Goal: Find specific page/section: Find specific page/section

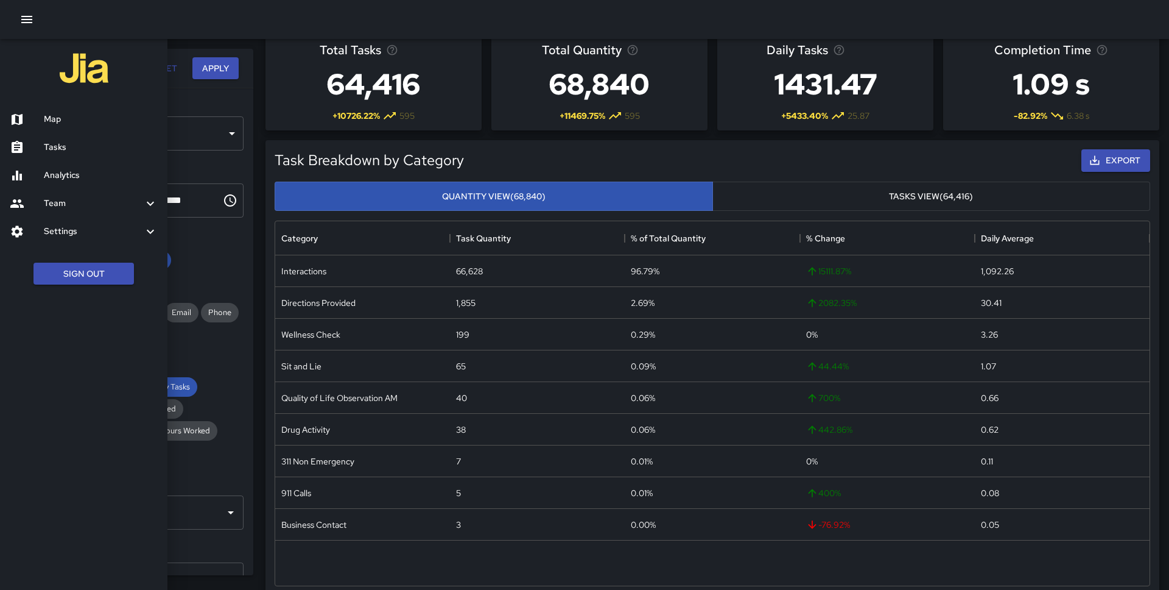
scroll to position [25, 0]
click at [63, 111] on div "Map" at bounding box center [83, 119] width 167 height 28
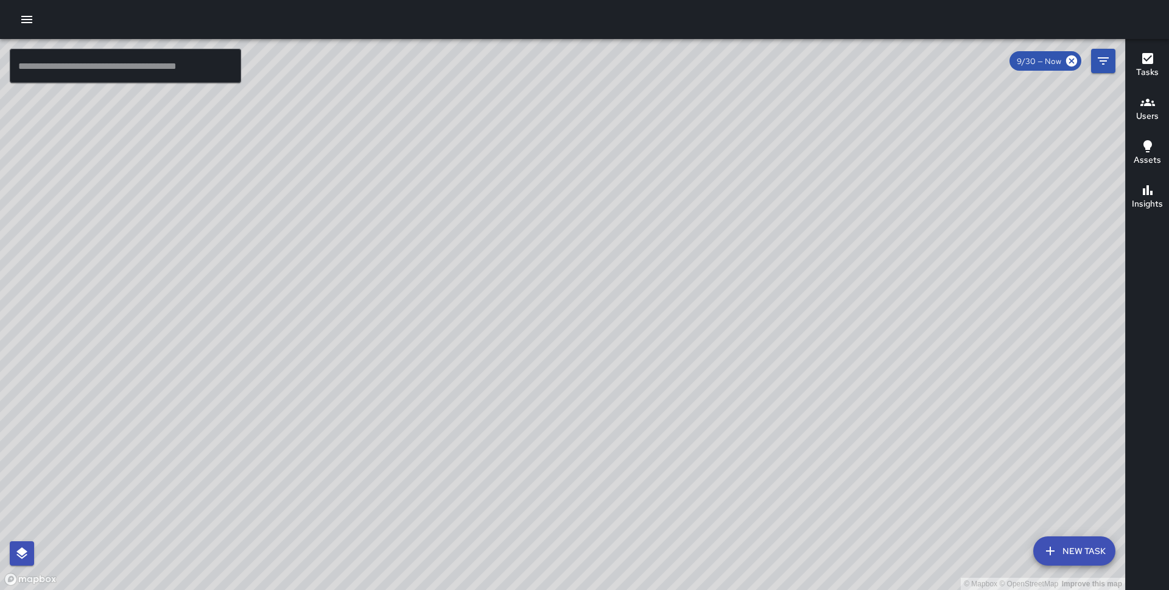
click at [1139, 71] on h6 "Tasks" at bounding box center [1147, 72] width 23 height 13
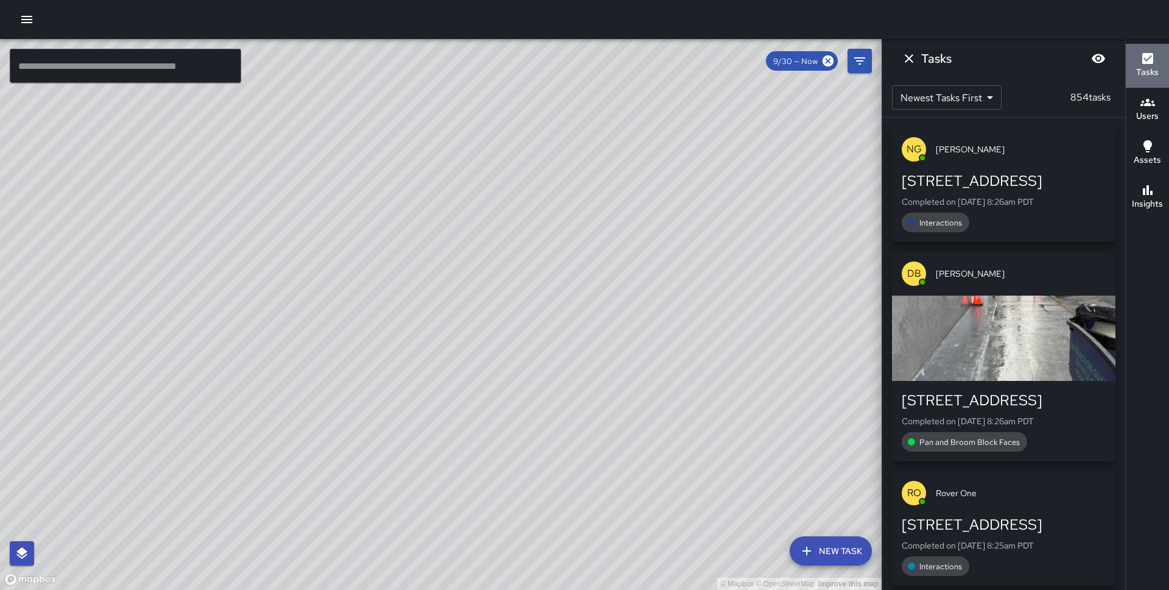
click at [1139, 60] on div "Tasks" at bounding box center [1147, 65] width 23 height 28
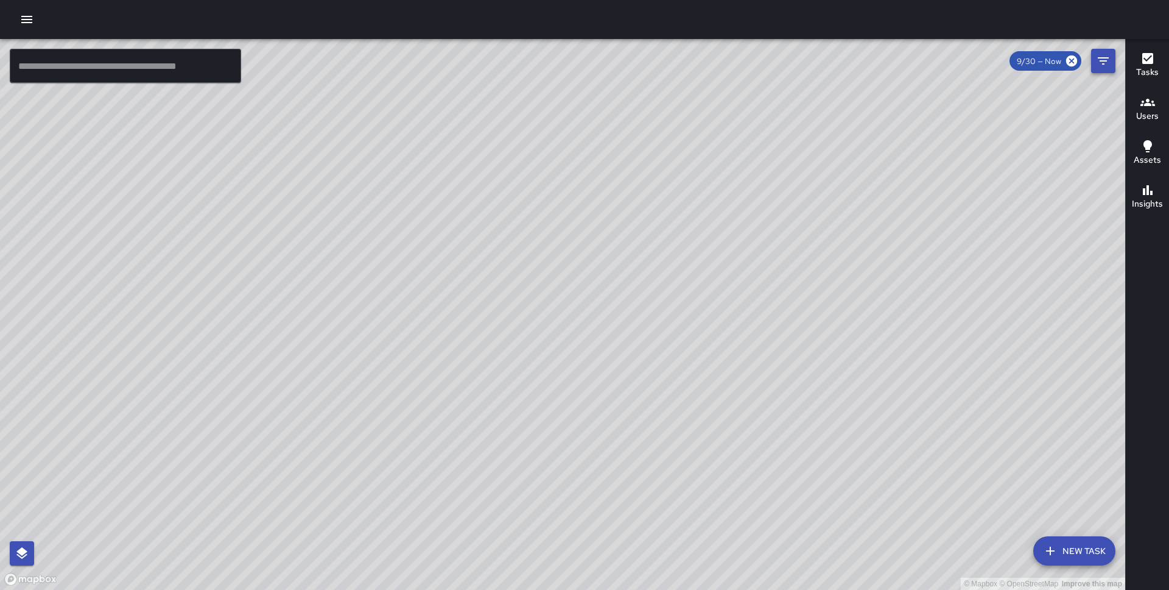
click at [1111, 56] on button "Filters" at bounding box center [1103, 61] width 24 height 24
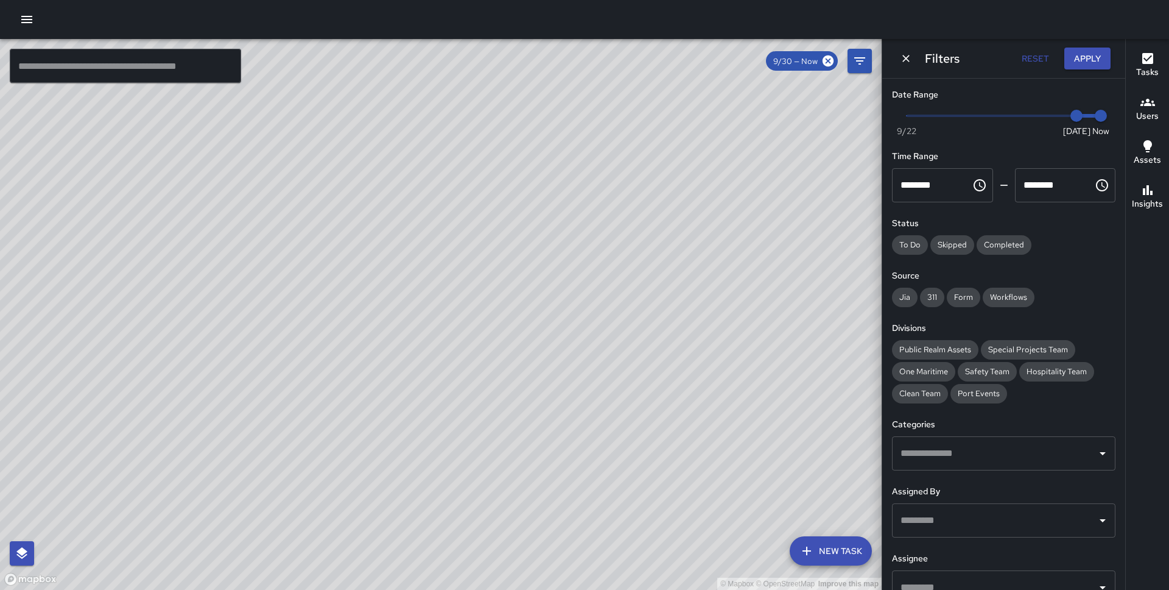
click at [1021, 351] on span "Special Projects Team" at bounding box center [1028, 349] width 94 height 10
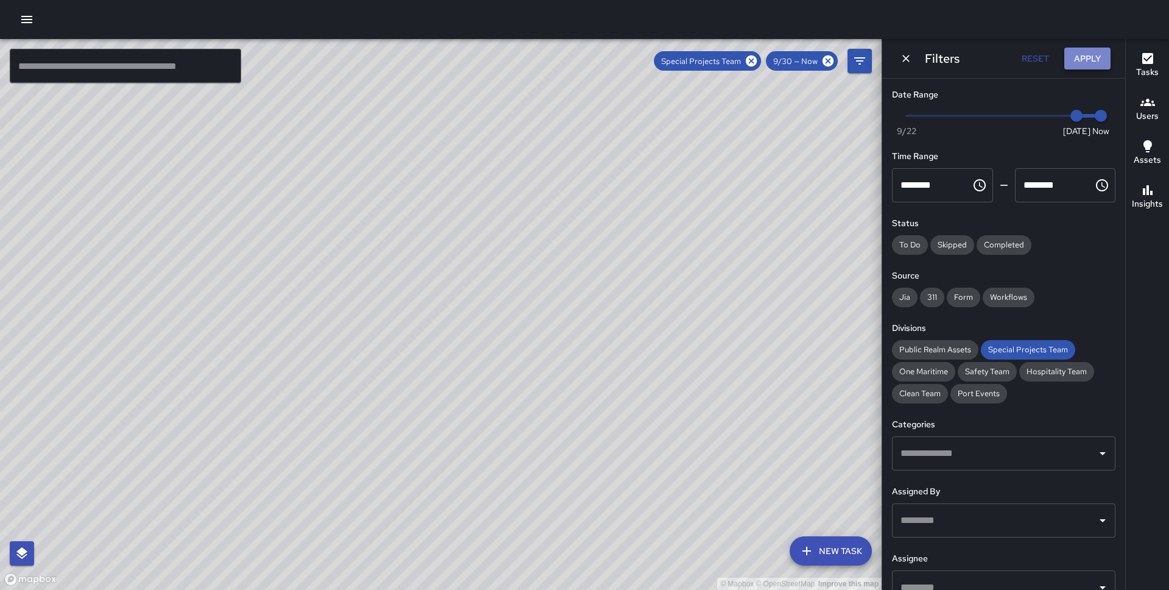
click at [1089, 57] on button "Apply" at bounding box center [1088, 59] width 46 height 23
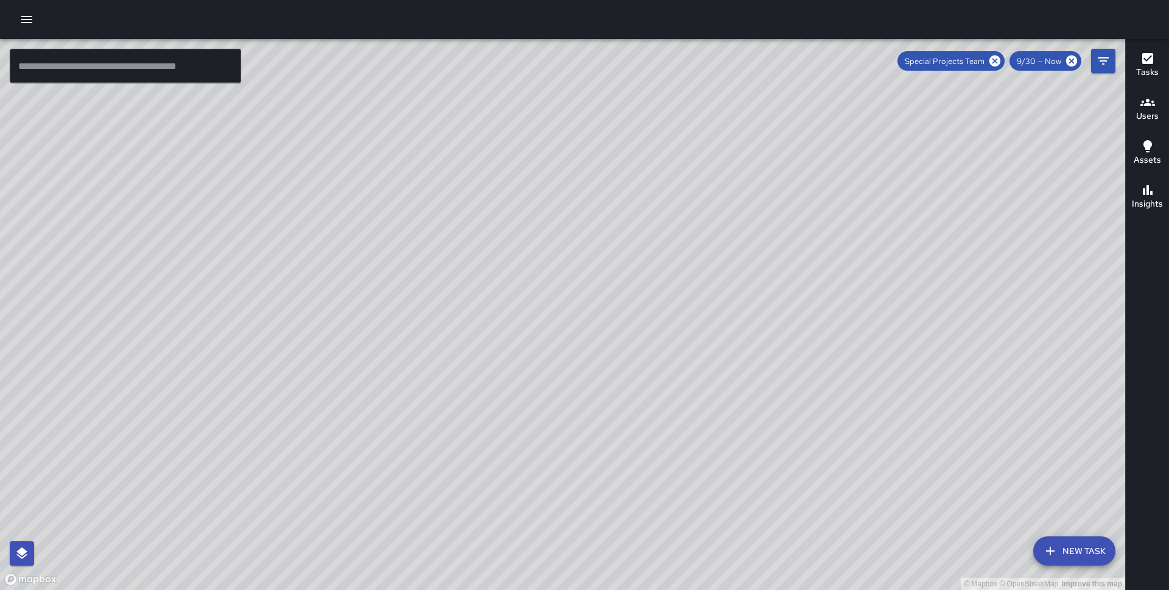
drag, startPoint x: 525, startPoint y: 298, endPoint x: 484, endPoint y: 131, distance: 171.8
click at [484, 131] on div "© Mapbox © OpenStreetMap Improve this map" at bounding box center [562, 314] width 1125 height 551
click at [1145, 72] on h6 "Tasks" at bounding box center [1147, 72] width 23 height 13
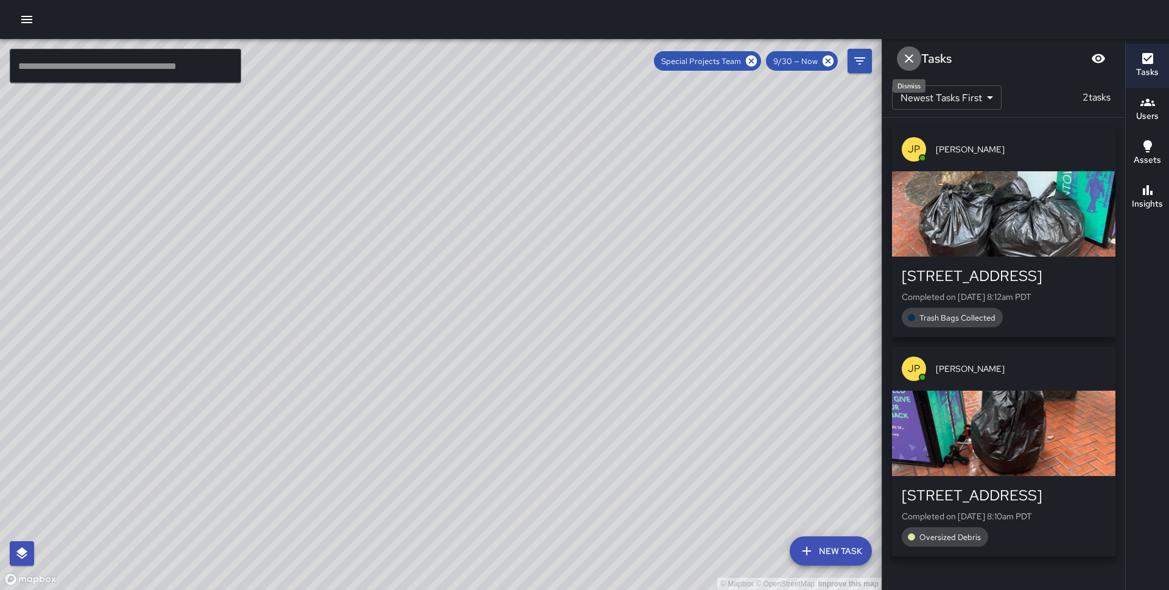
click at [909, 56] on icon "Dismiss" at bounding box center [909, 58] width 15 height 15
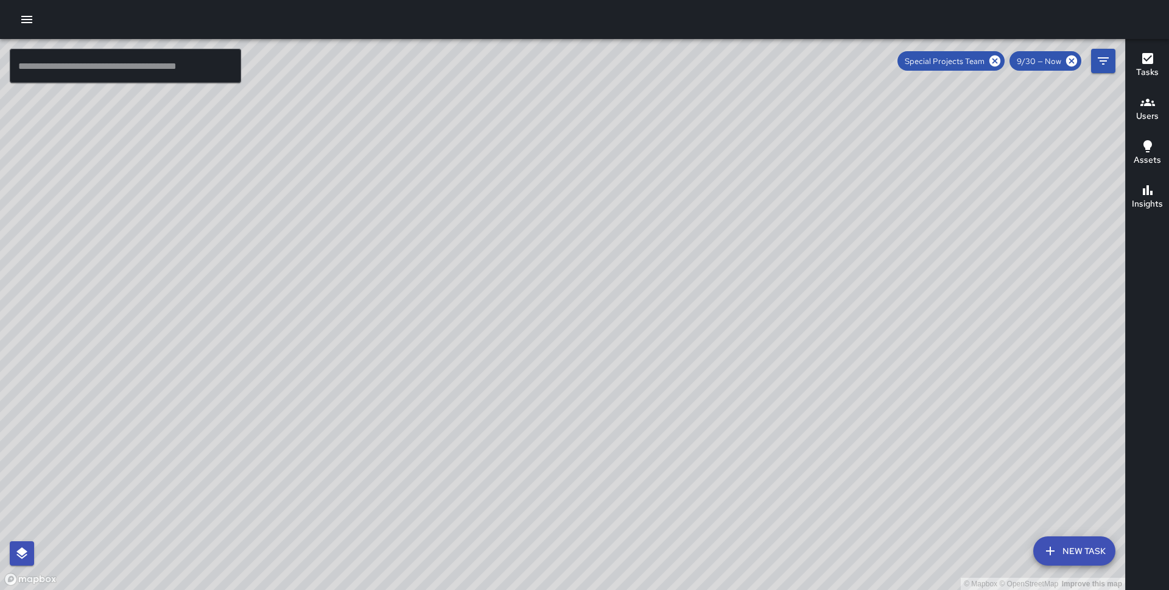
click at [30, 18] on icon "button" at bounding box center [26, 19] width 15 height 15
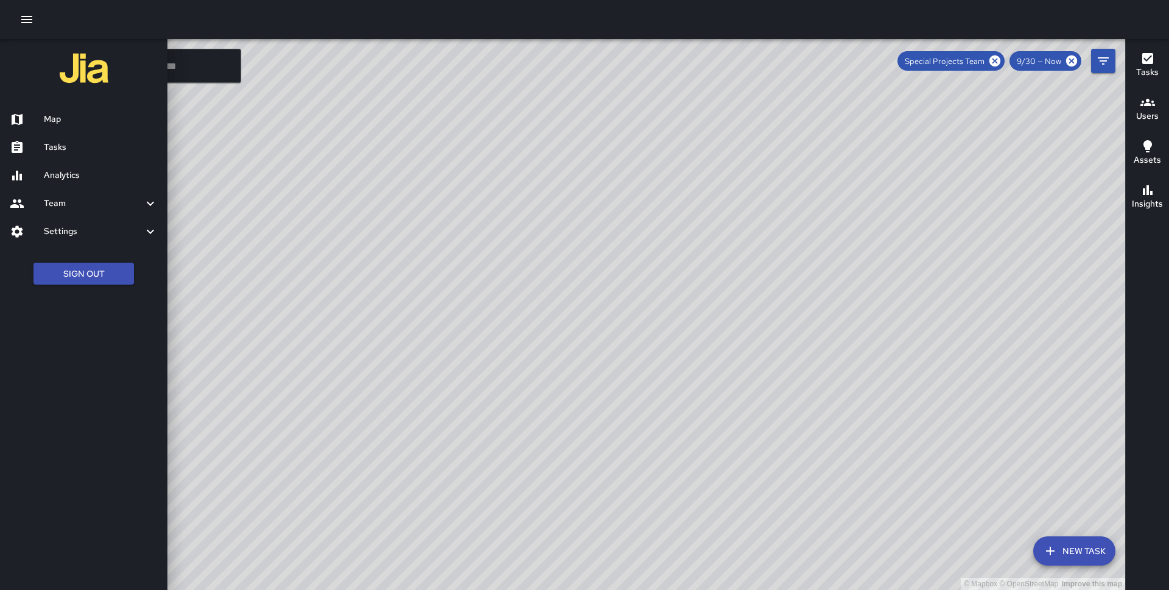
click at [998, 61] on div at bounding box center [584, 295] width 1169 height 590
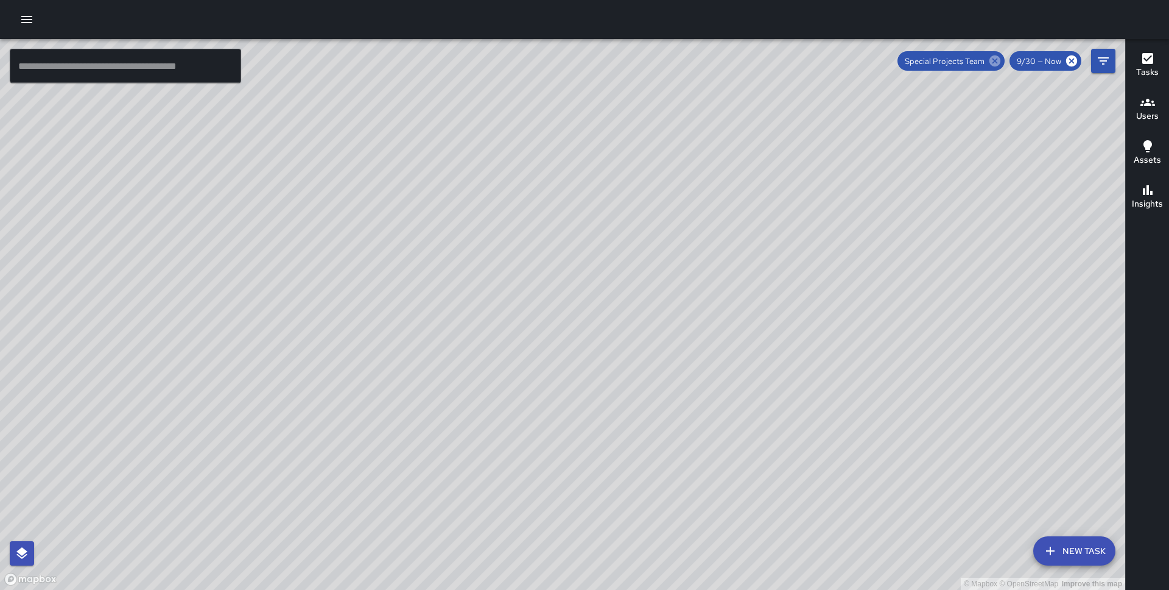
click at [995, 60] on icon at bounding box center [994, 60] width 13 height 13
click at [33, 15] on icon "button" at bounding box center [26, 19] width 15 height 15
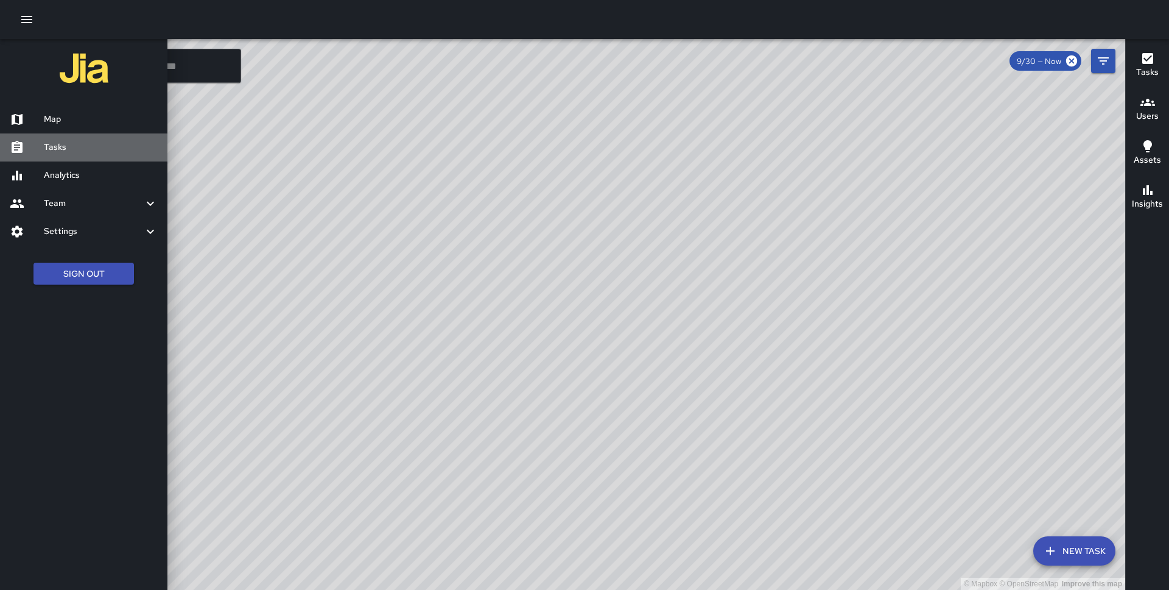
click at [72, 149] on h6 "Tasks" at bounding box center [101, 147] width 114 height 13
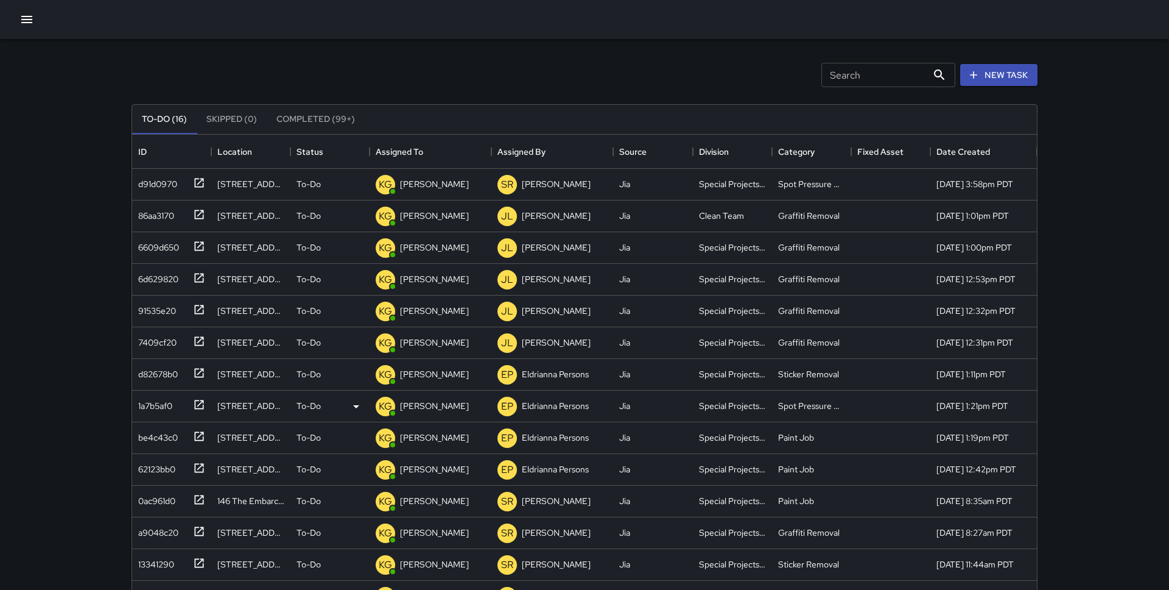
scroll to position [18, 0]
click at [202, 193] on div "d91d0970" at bounding box center [171, 185] width 79 height 32
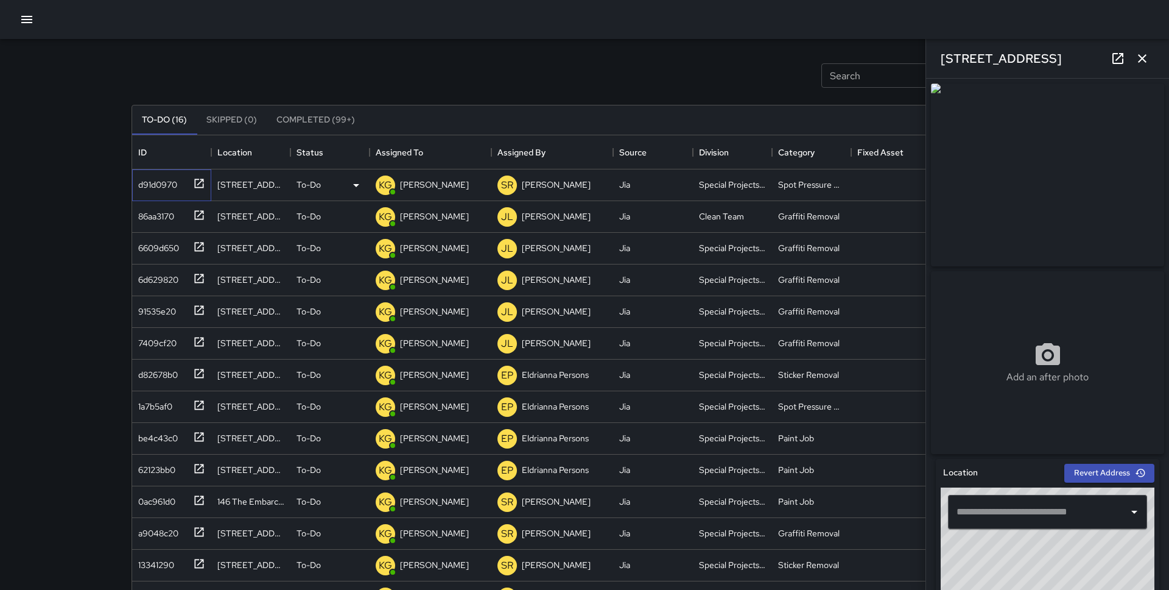
type input "**********"
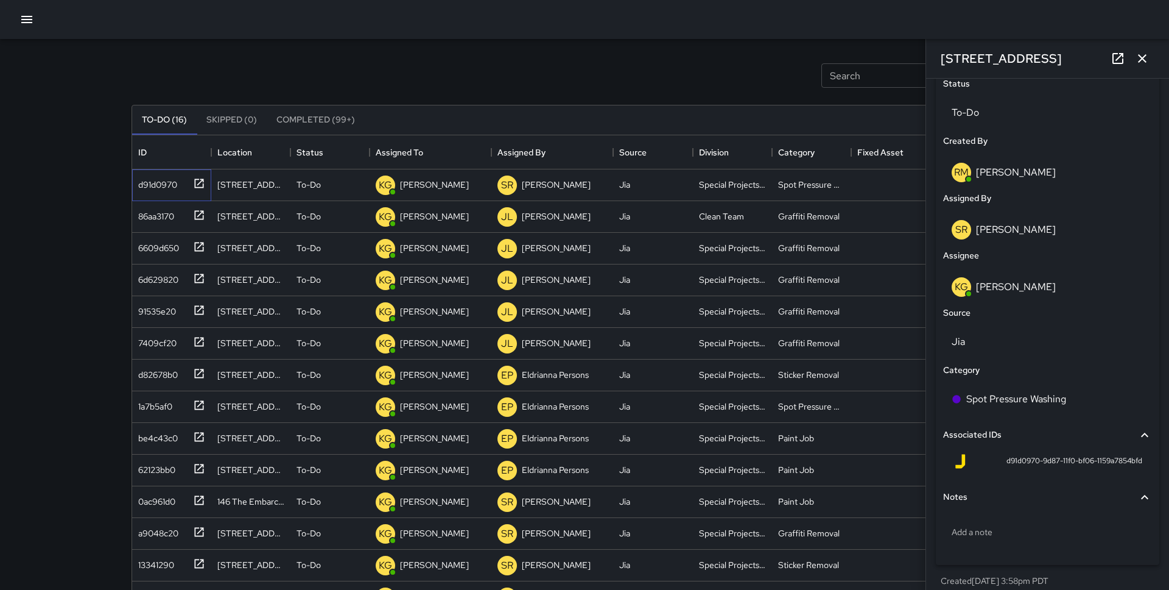
scroll to position [596, 0]
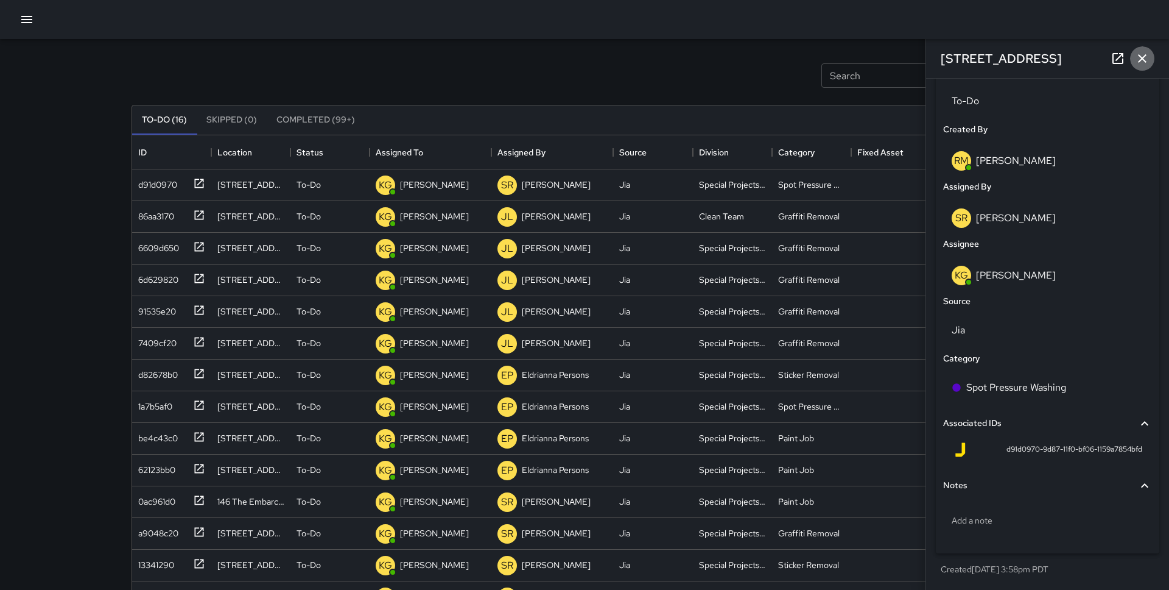
click at [1144, 60] on icon "button" at bounding box center [1142, 58] width 9 height 9
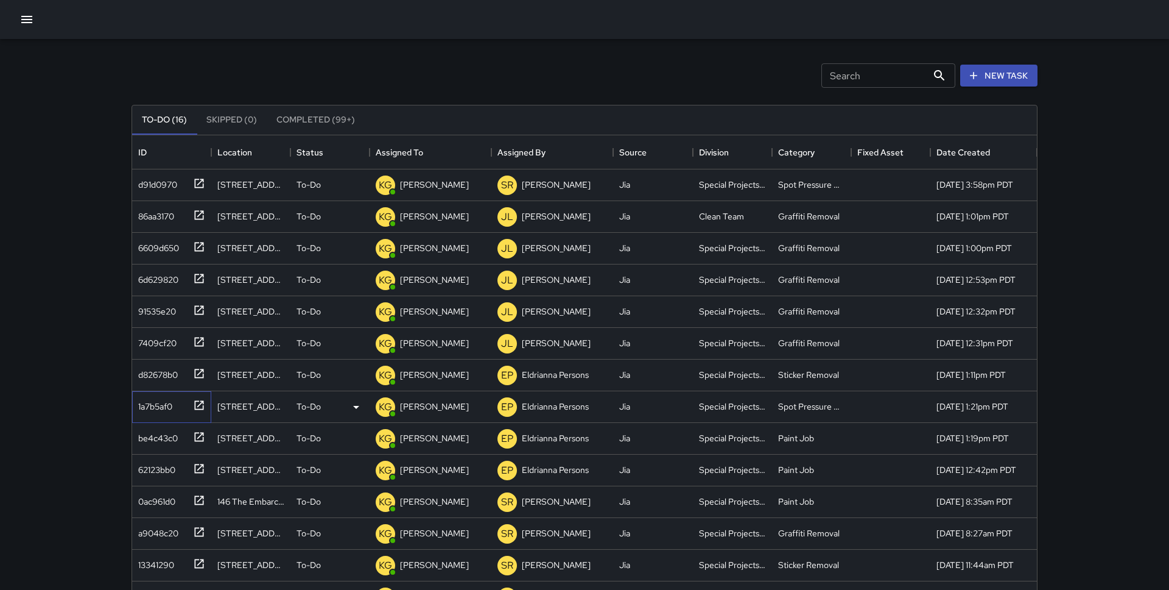
click at [182, 406] on div "1a7b5af0" at bounding box center [169, 404] width 72 height 20
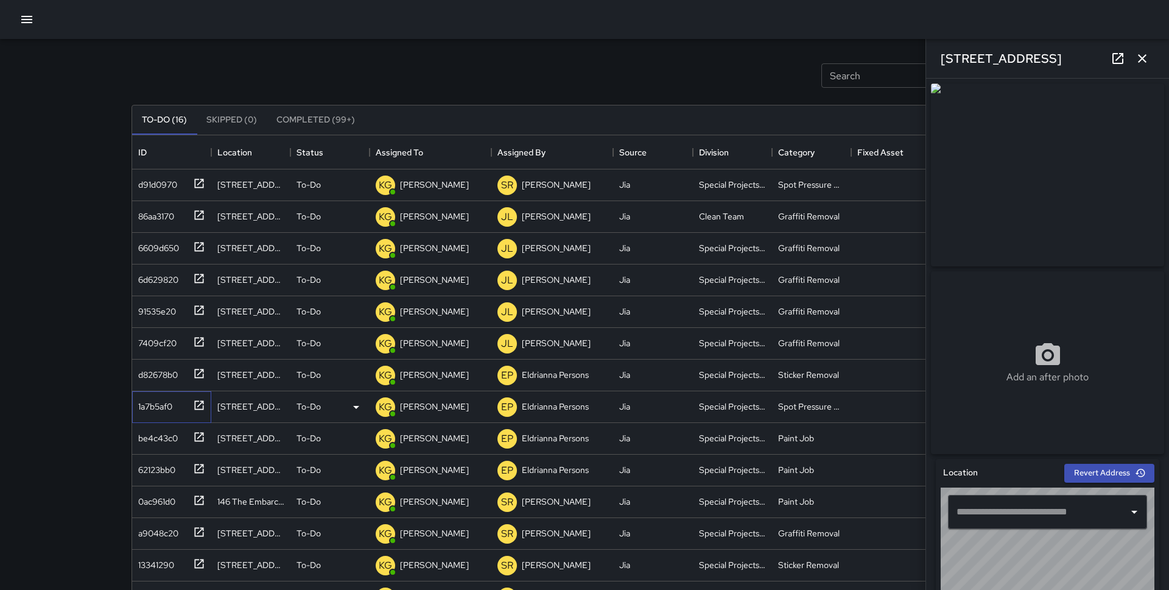
type input "**********"
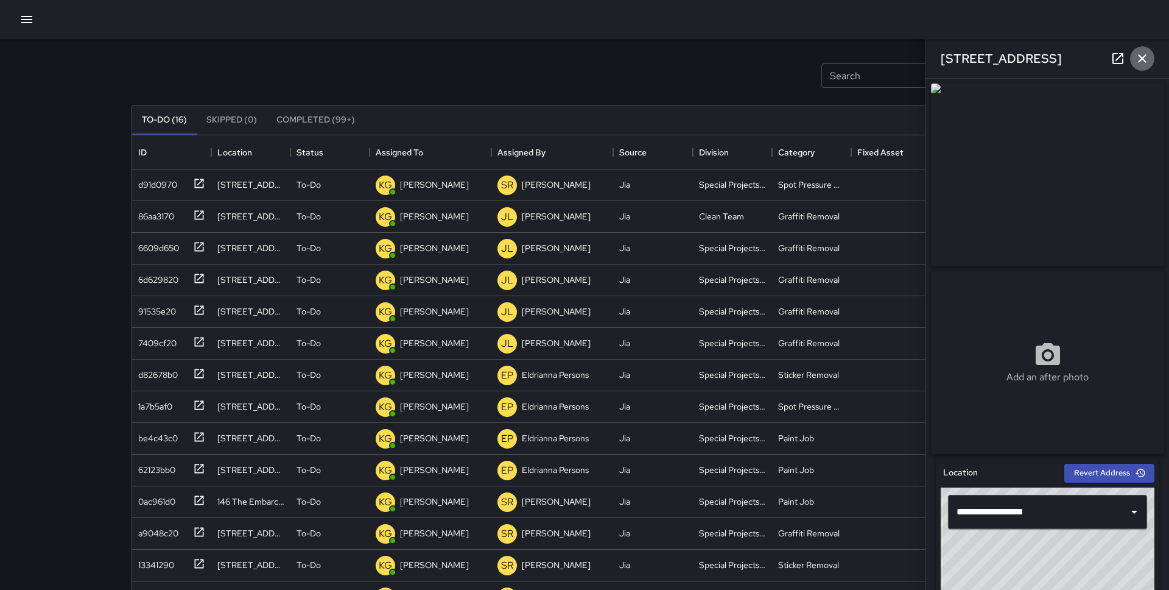
click at [1139, 59] on icon "button" at bounding box center [1142, 58] width 15 height 15
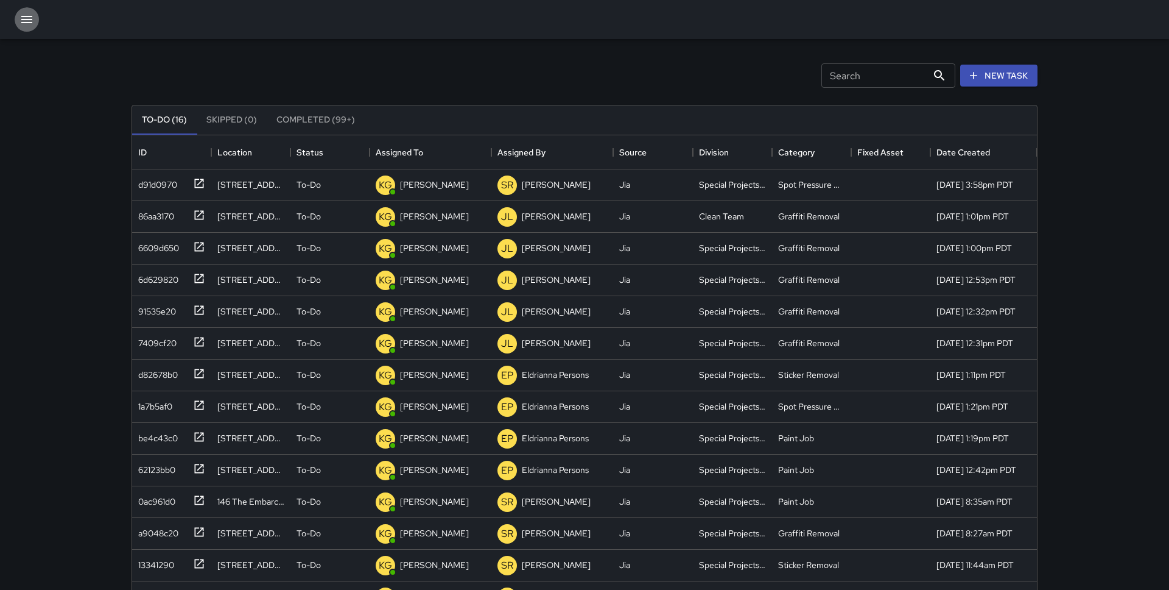
click at [21, 15] on icon "button" at bounding box center [26, 19] width 15 height 15
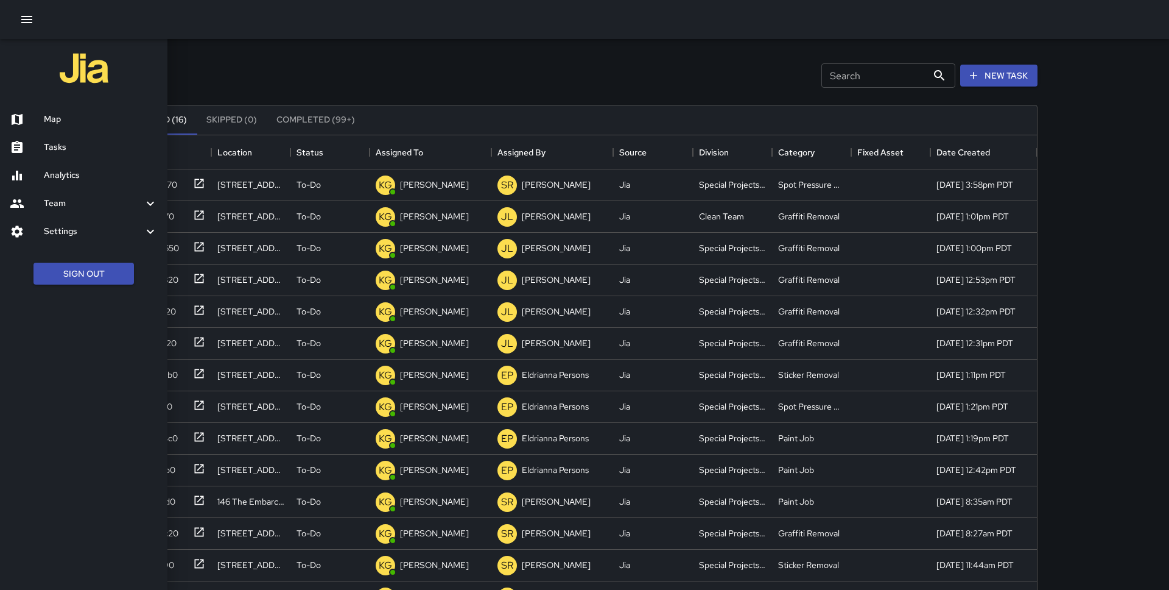
click at [55, 116] on h6 "Map" at bounding box center [101, 119] width 114 height 13
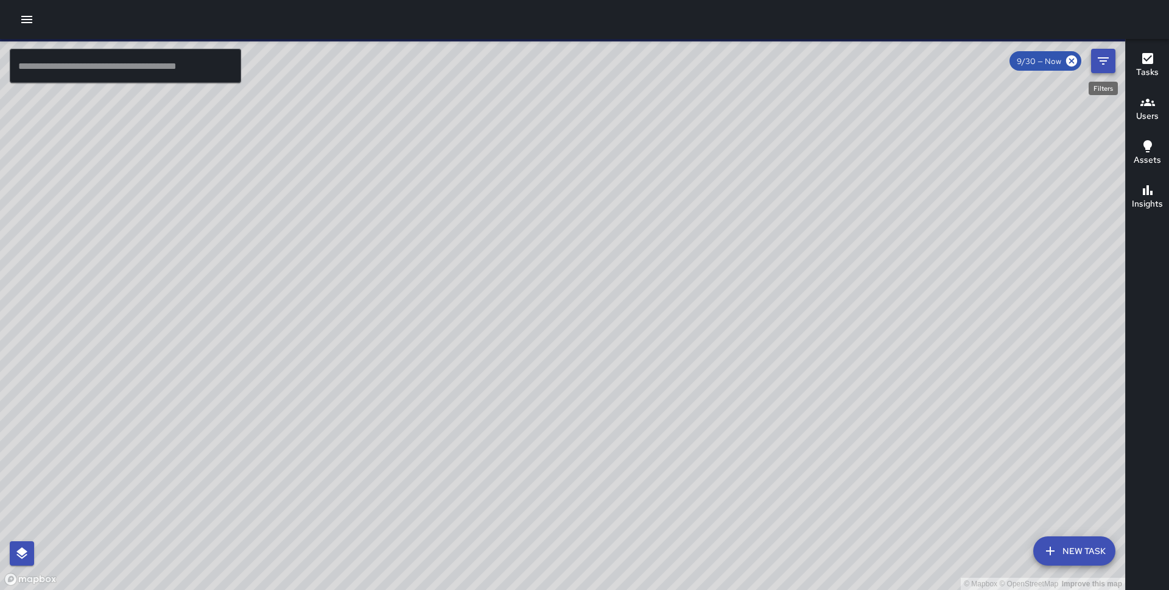
click at [1109, 60] on icon "Filters" at bounding box center [1103, 61] width 15 height 15
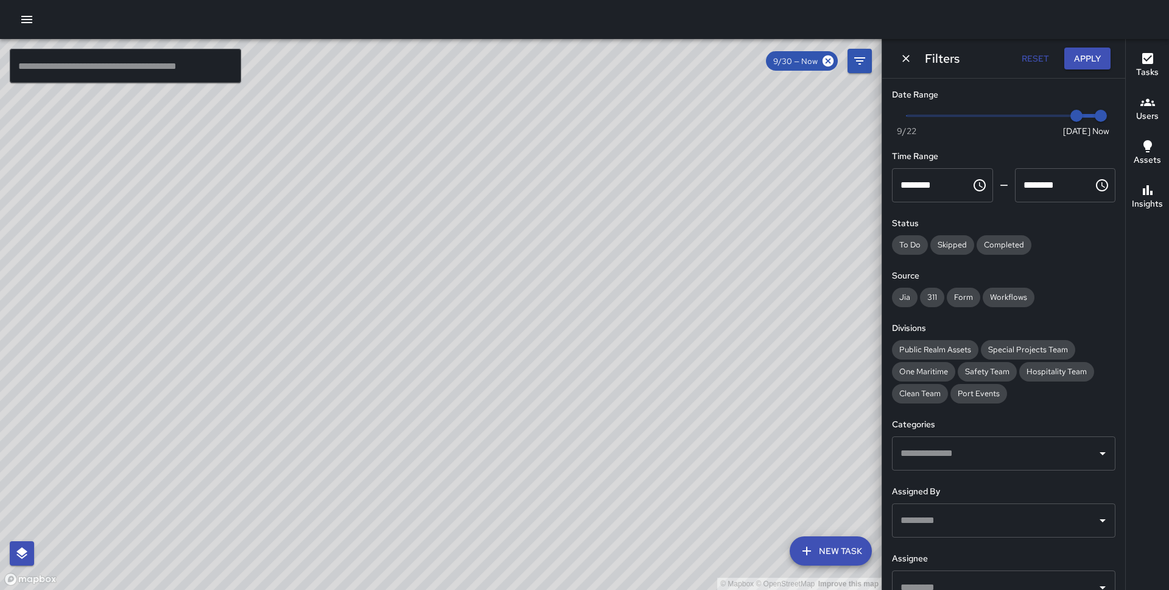
type input "*"
click at [1052, 111] on span "Now [DATE] [DATE] 8:27 am" at bounding box center [1004, 116] width 194 height 18
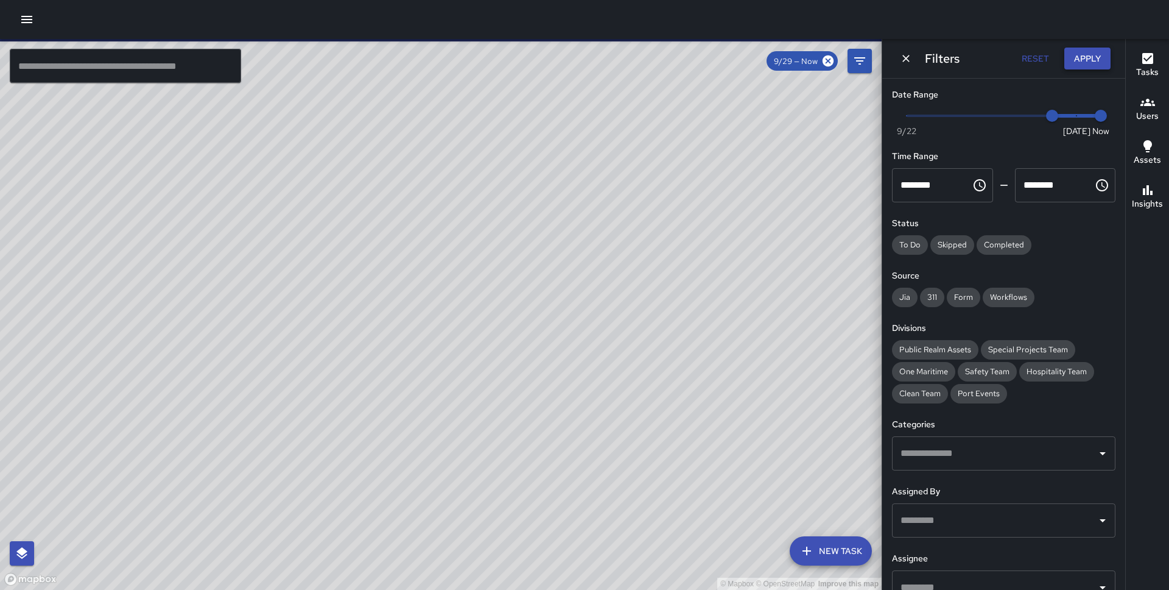
click at [1095, 58] on button "Apply" at bounding box center [1088, 59] width 46 height 23
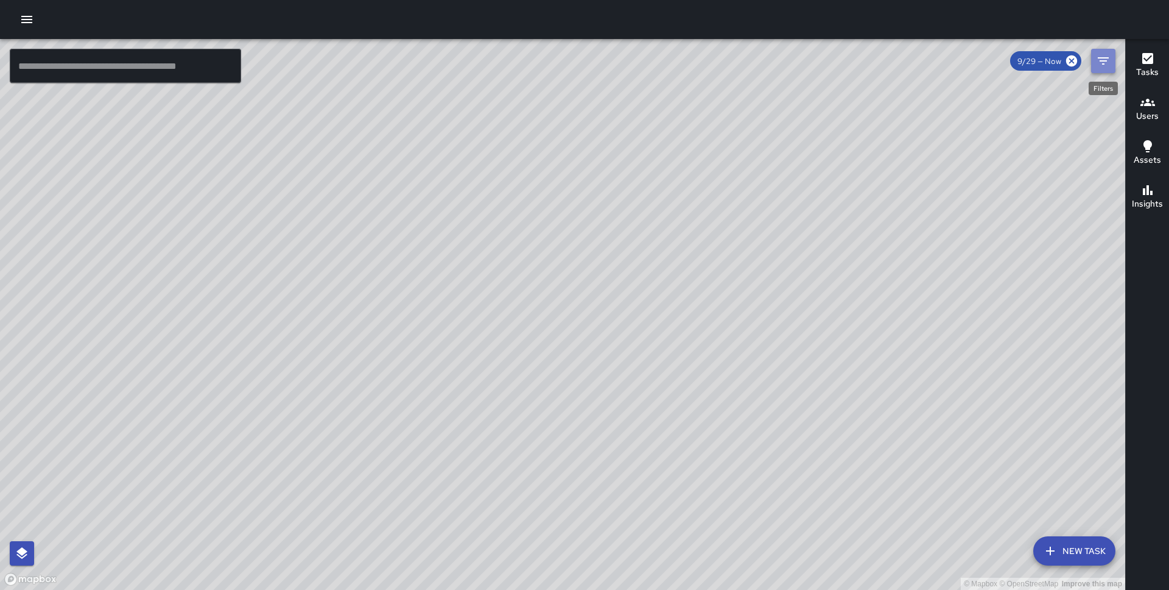
click at [1102, 58] on icon "Filters" at bounding box center [1103, 61] width 15 height 15
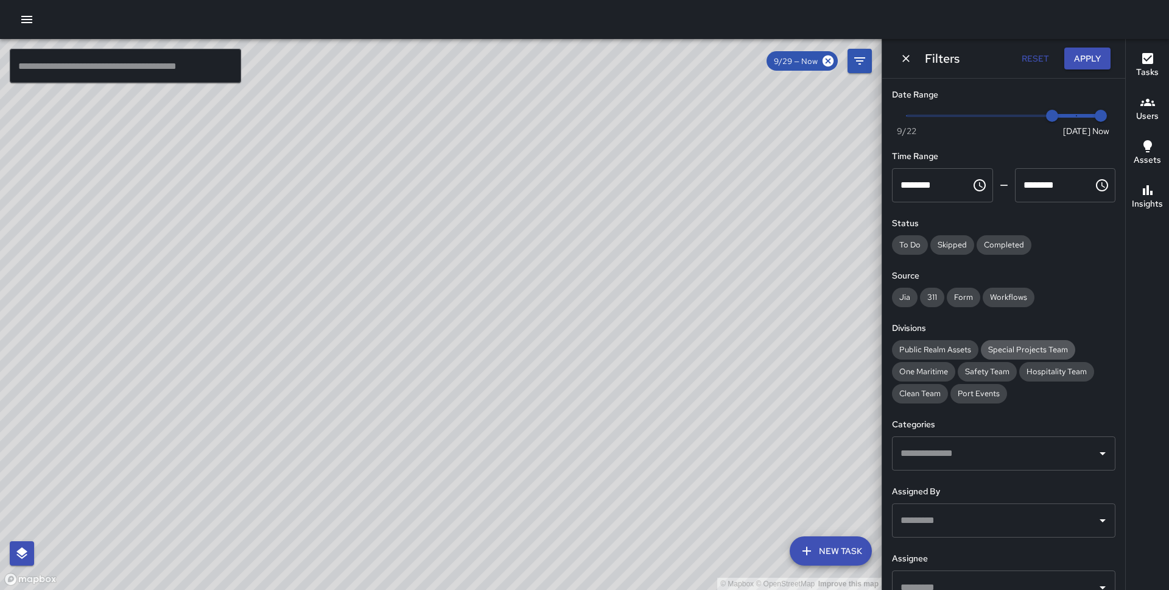
click at [1043, 347] on span "Special Projects Team" at bounding box center [1028, 349] width 94 height 10
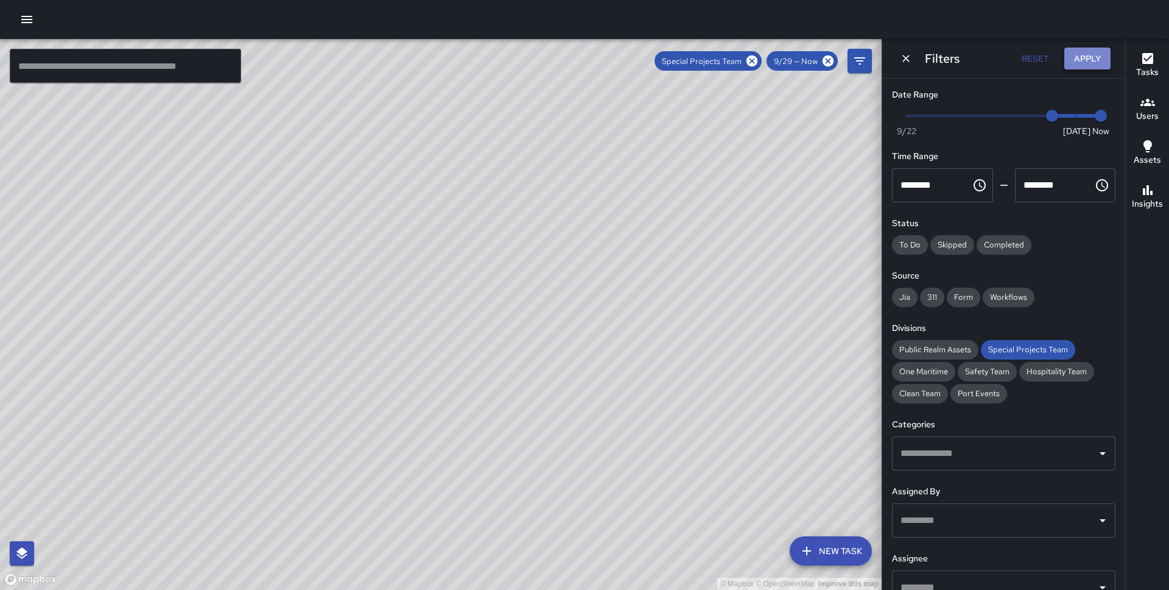
click at [1083, 63] on button "Apply" at bounding box center [1088, 59] width 46 height 23
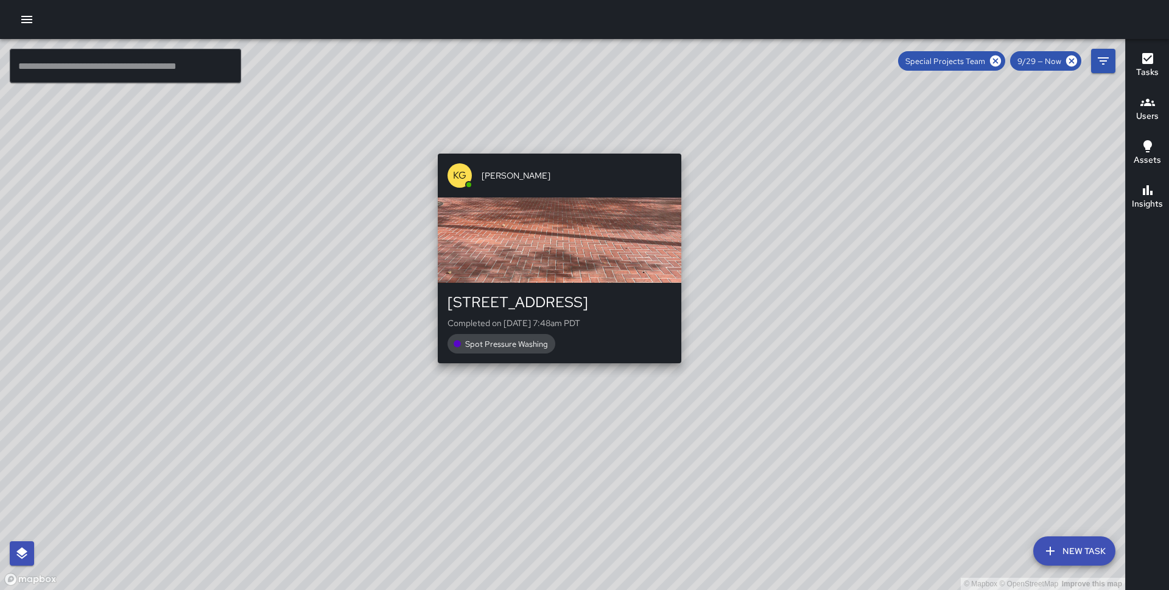
click at [555, 369] on div "© Mapbox © OpenStreetMap Improve this map KG [PERSON_NAME] [STREET_ADDRESS] Com…" at bounding box center [562, 314] width 1125 height 551
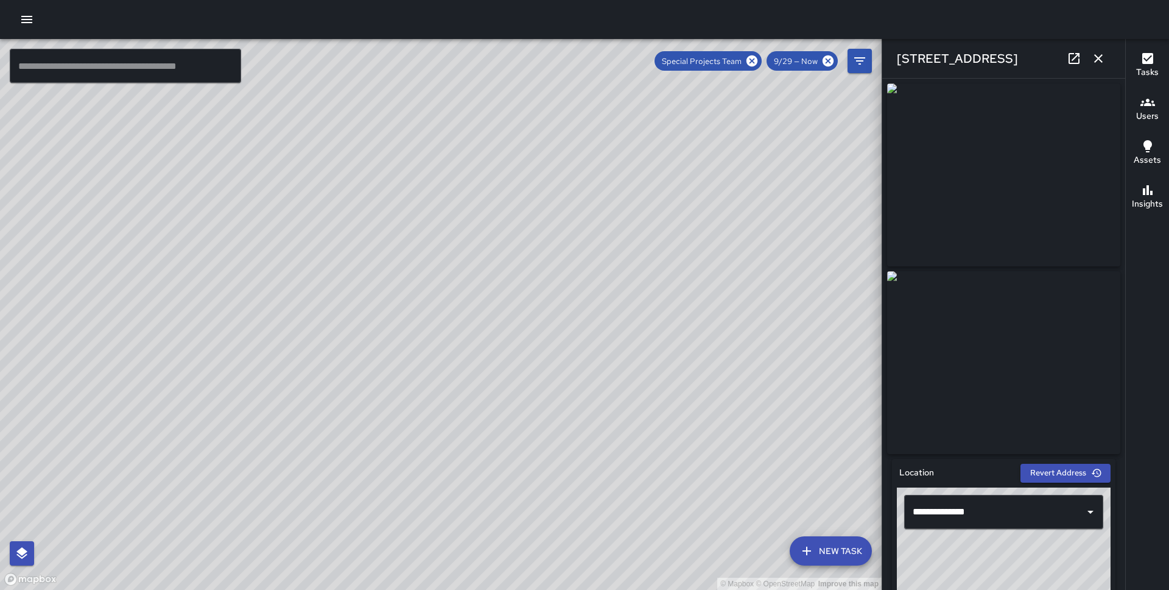
click at [547, 210] on div "© Mapbox © OpenStreetMap Improve this map KG [PERSON_NAME] [STREET_ADDRESS] Cre…" at bounding box center [441, 314] width 882 height 551
click at [107, 160] on div "© Mapbox © OpenStreetMap Improve this map KG [PERSON_NAME] [STREET_ADDRESS][US_…" at bounding box center [441, 314] width 882 height 551
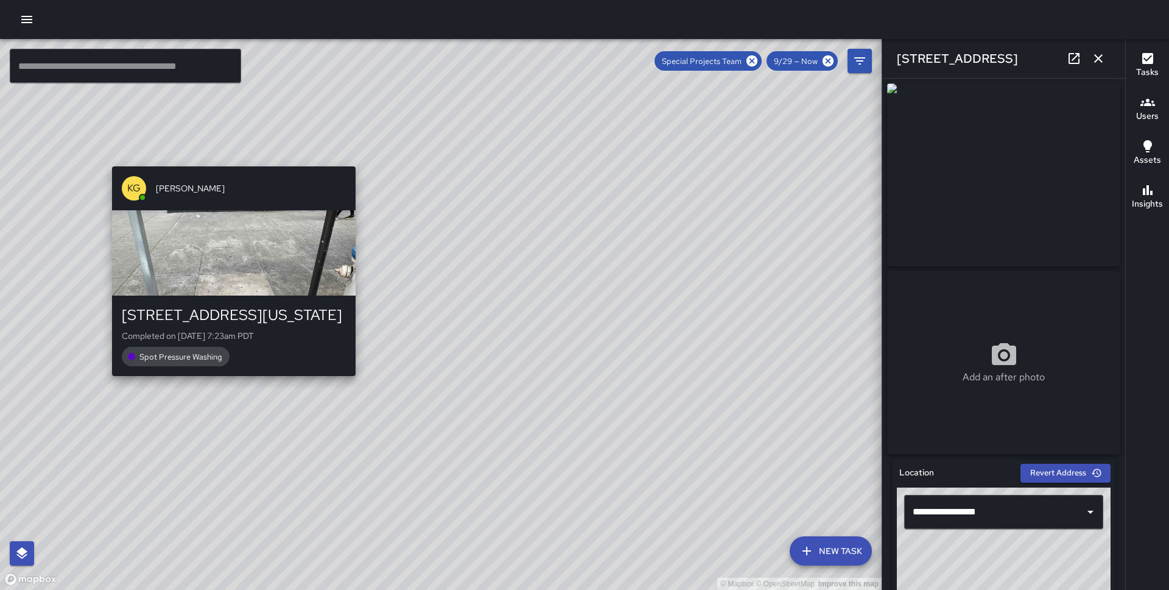
type input "**********"
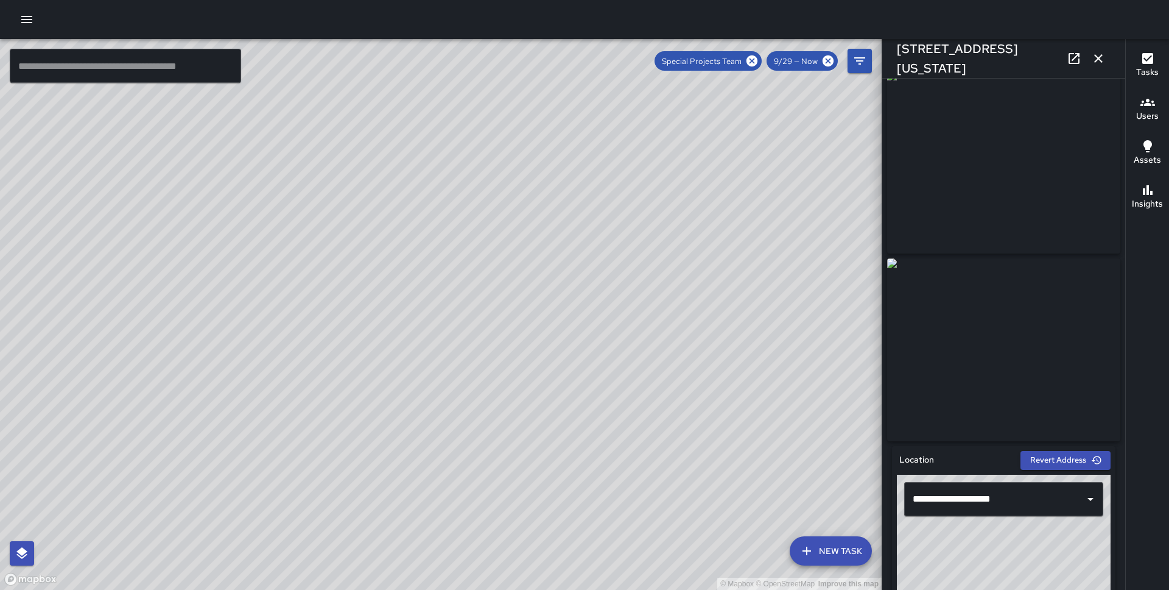
scroll to position [15, 0]
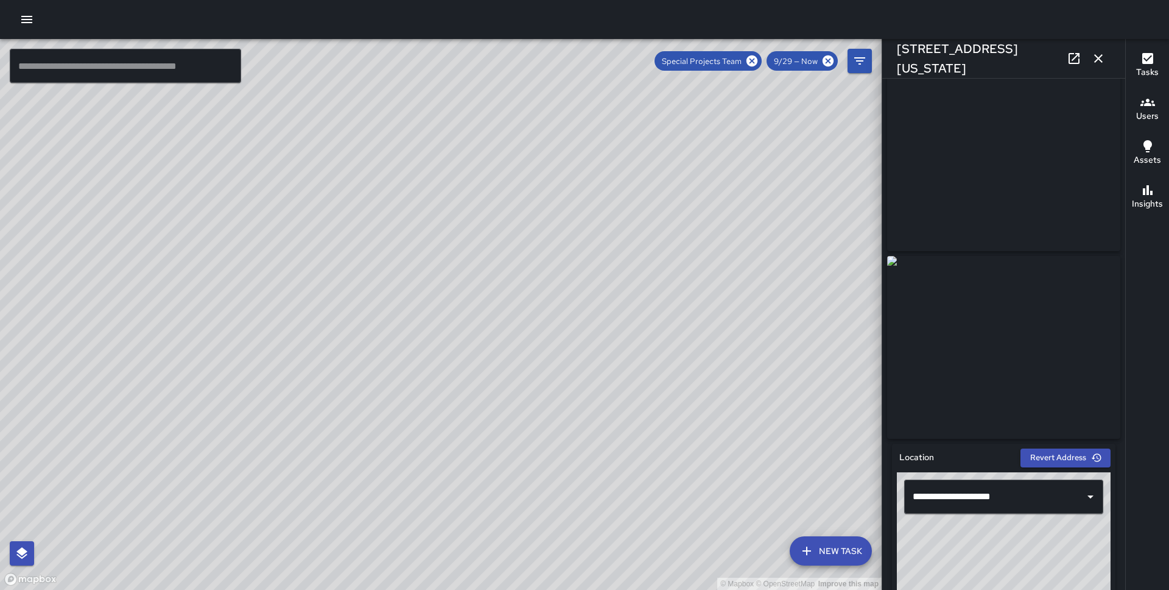
click at [1101, 62] on icon "button" at bounding box center [1098, 58] width 15 height 15
